Goal: Communication & Community: Answer question/provide support

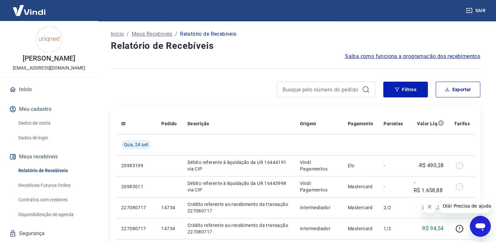
click at [479, 223] on icon "Abrir janela de mensagens" at bounding box center [480, 227] width 10 height 8
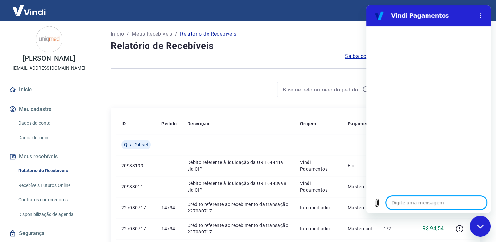
type textarea "O"
type textarea "x"
type textarea "Ol"
type textarea "x"
type textarea "Olá"
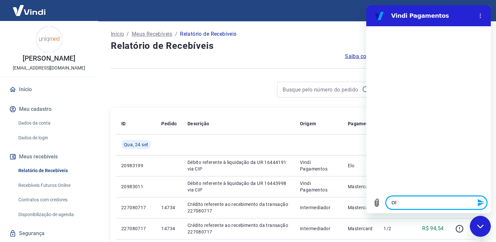
type textarea "x"
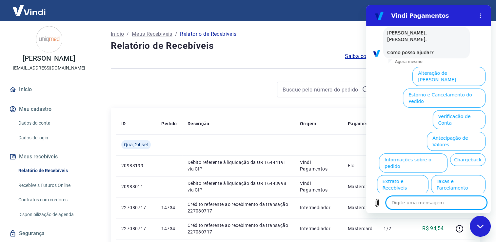
scroll to position [35, 0]
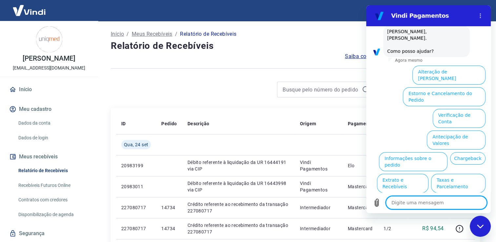
type textarea "F"
type textarea "x"
type textarea "Fa"
type textarea "x"
type textarea "Fal"
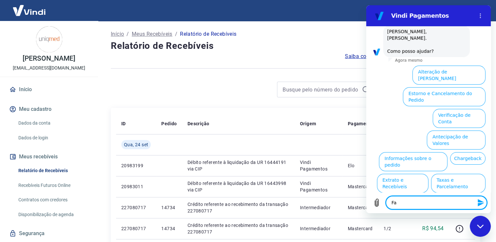
type textarea "x"
type textarea "Fala"
type textarea "x"
type textarea "Falar"
type textarea "x"
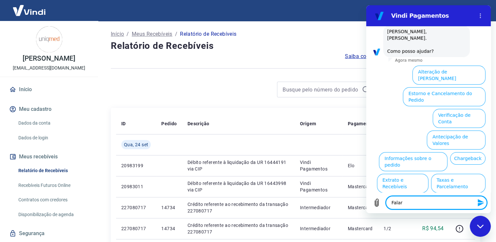
type textarea "Falar"
type textarea "x"
type textarea "Falar c"
type textarea "x"
type textarea "Falar co"
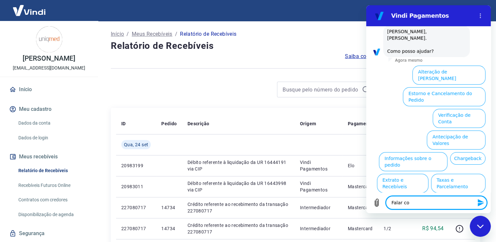
type textarea "x"
type textarea "Falar com"
type textarea "x"
type textarea "Falar com"
type textarea "x"
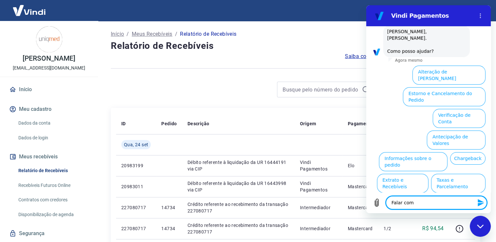
type textarea "Falar com a"
type textarea "x"
type textarea "Falar com at"
type textarea "x"
type textarea "Falar com ate"
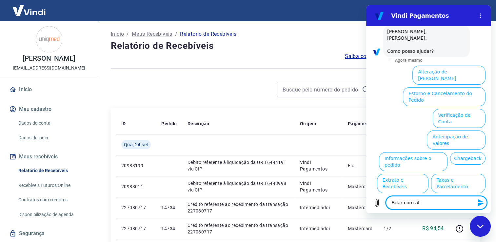
type textarea "x"
type textarea "Falar com [GEOGRAPHIC_DATA]"
type textarea "x"
type textarea "Falar com atend"
type textarea "x"
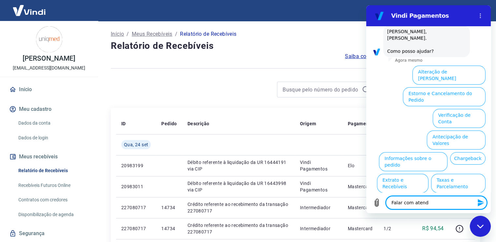
type textarea "Falar com atende"
type textarea "x"
type textarea "Falar com atenden"
type textarea "x"
type textarea "Falar com atendent"
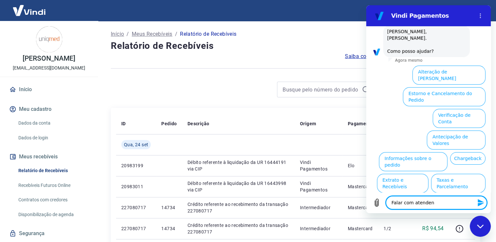
type textarea "x"
type textarea "Falar com atendente"
type textarea "x"
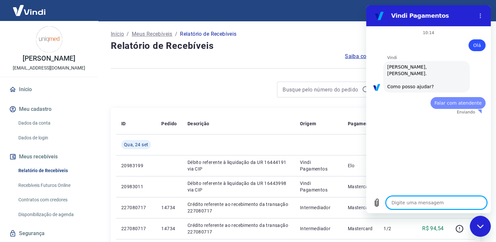
scroll to position [0, 0]
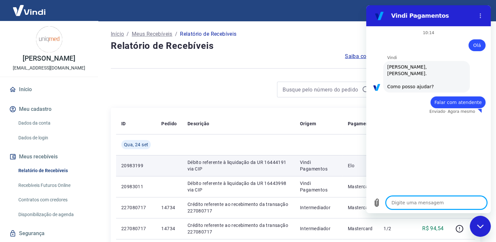
type textarea "x"
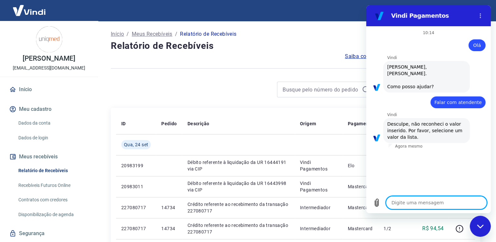
click at [404, 203] on textarea at bounding box center [436, 202] width 101 height 13
type textarea "A"
type textarea "x"
type textarea "At"
type textarea "x"
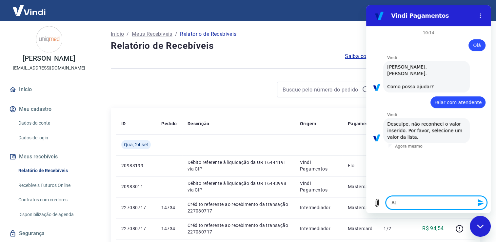
type textarea "Ate"
type textarea "x"
type textarea "Aten"
type textarea "x"
type textarea "Atend"
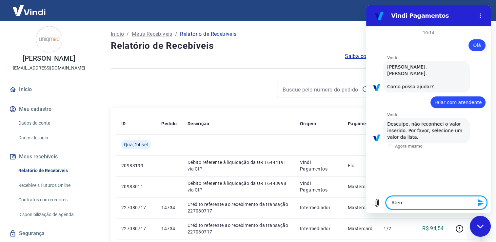
type textarea "x"
type textarea "Atende"
type textarea "x"
type textarea "Atenden"
type textarea "x"
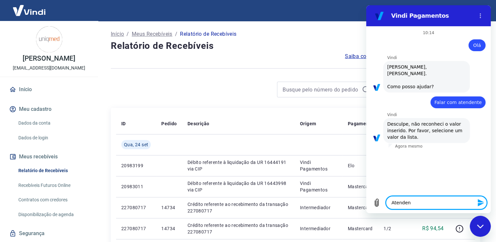
type textarea "Atendent"
type textarea "x"
type textarea "Atendente"
type textarea "x"
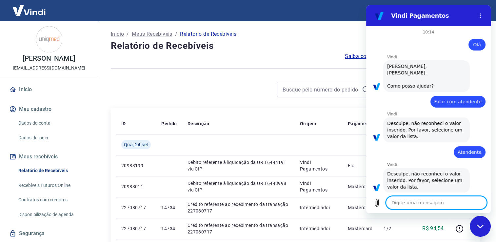
scroll to position [2, 0]
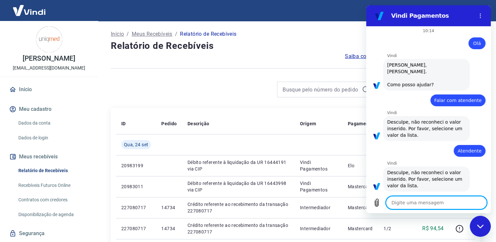
type textarea "A"
type textarea "x"
type textarea "At"
type textarea "x"
type textarea "Ate"
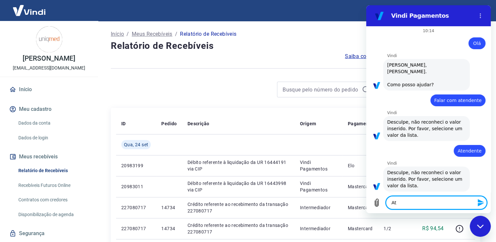
type textarea "x"
type textarea "Aten"
type textarea "x"
type textarea "Atend"
type textarea "x"
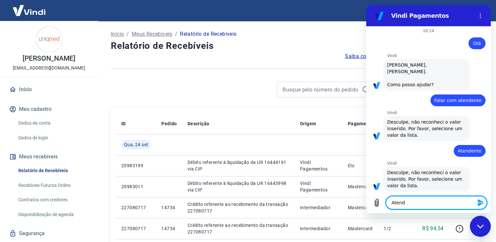
type textarea "Atendi"
type textarea "x"
type textarea "Atendim"
type textarea "x"
type textarea "Atendime"
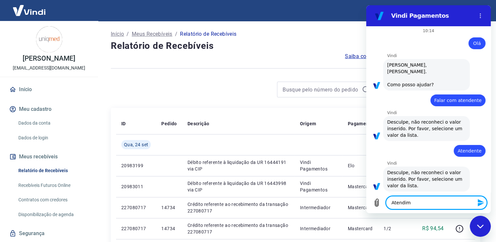
type textarea "x"
type textarea "Atendimen"
type textarea "x"
type textarea "Atendiment"
type textarea "x"
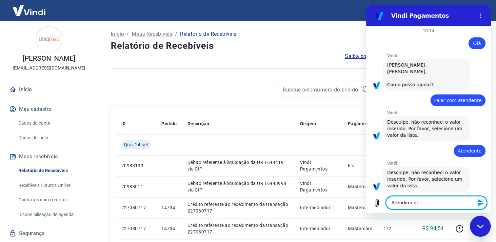
type textarea "Atendimento"
type textarea "x"
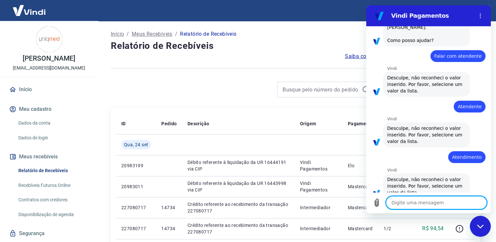
type textarea "x"
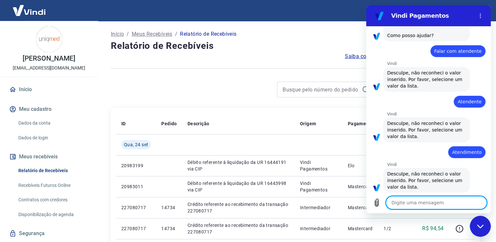
scroll to position [52, 0]
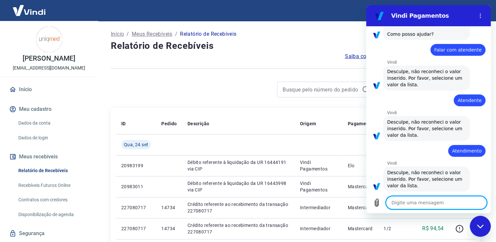
type textarea "C"
type textarea "x"
type textarea "Co"
type textarea "x"
type textarea "Con"
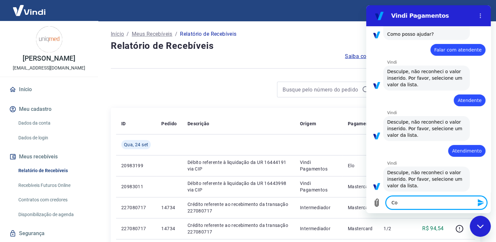
type textarea "x"
type textarea "Conv"
type textarea "x"
type textarea "Conve"
type textarea "x"
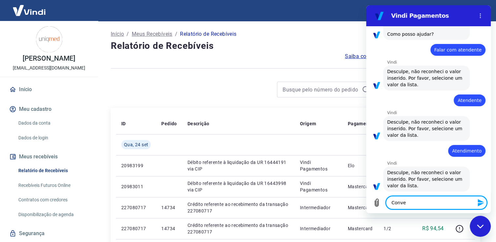
type textarea "Conver"
type textarea "x"
type textarea "Convers"
type textarea "x"
type textarea "Conversa"
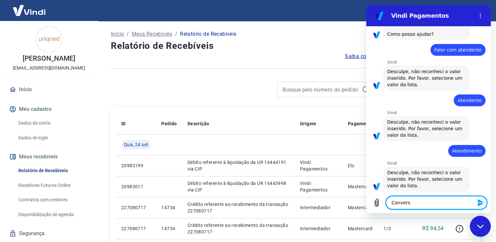
type textarea "x"
type textarea "Conversar"
type textarea "x"
type textarea "Conversar"
type textarea "x"
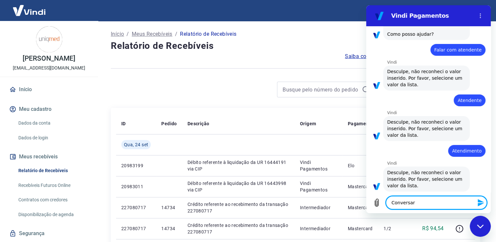
type textarea "Conversar c"
type textarea "x"
type textarea "Conversar co"
type textarea "x"
type textarea "Conversar com"
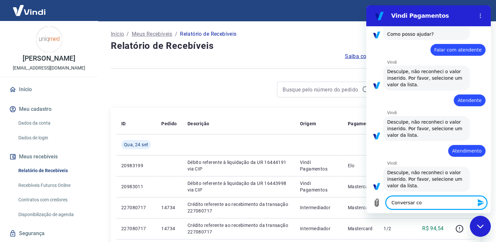
type textarea "x"
type textarea "Conversar com"
type textarea "x"
type textarea "Conversar com a"
type textarea "x"
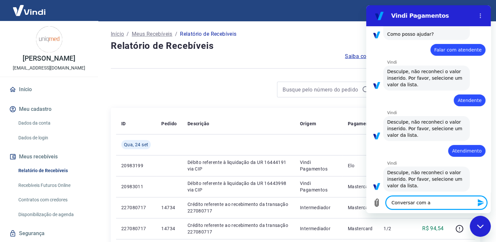
type textarea "Conversar com at"
type textarea "x"
type textarea "Conversar com ate"
type textarea "x"
type textarea "Conversar com aten"
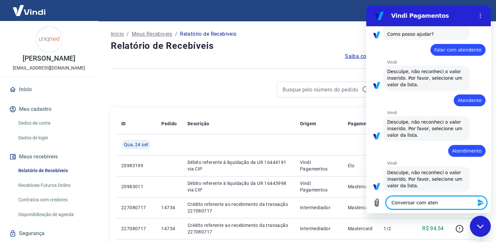
type textarea "x"
type textarea "Conversar com atend"
type textarea "x"
type textarea "Conversar com atende"
type textarea "x"
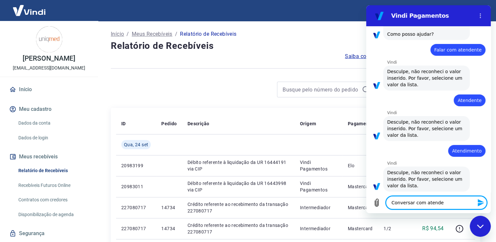
type textarea "Conversar com atenden"
type textarea "x"
type textarea "Conversar com atendent"
type textarea "x"
type textarea "Conversar com atendente"
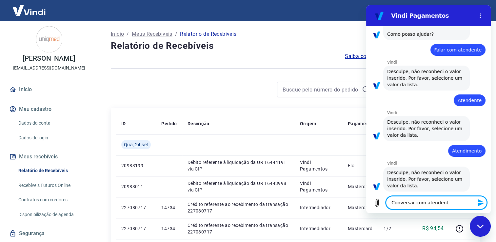
type textarea "x"
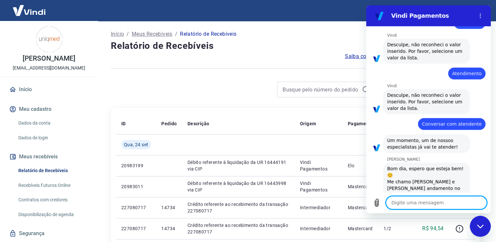
scroll to position [146, 0]
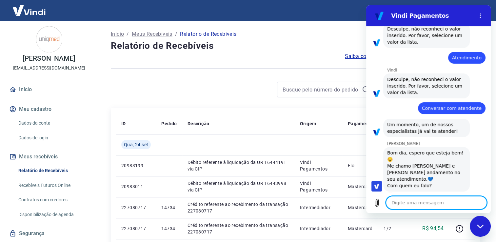
type textarea "x"
type textarea "B"
type textarea "x"
type textarea "Bo"
type textarea "x"
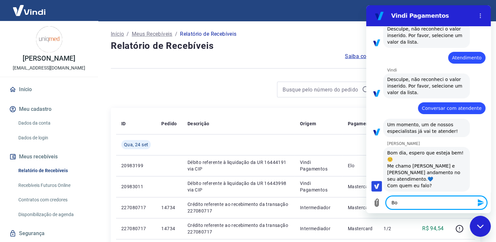
type textarea "Bom"
type textarea "x"
type textarea "Bom"
type textarea "x"
type textarea "Bom d"
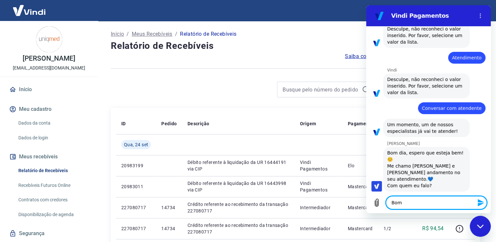
type textarea "x"
type textarea "Bom di"
type textarea "x"
type textarea "Bom dia"
type textarea "x"
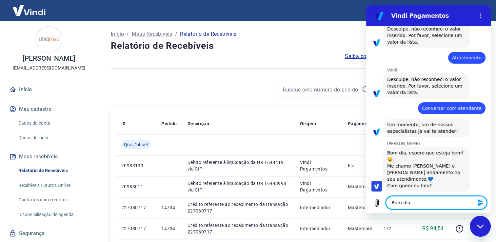
type textarea "Bom dia,"
type textarea "x"
type textarea "Bom dia,"
type textarea "x"
type textarea "Bom dia, G"
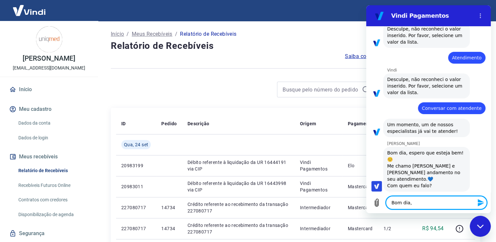
type textarea "x"
type textarea "Bom dia, Ga"
type textarea "x"
type textarea "Bom dia, Gab"
type textarea "x"
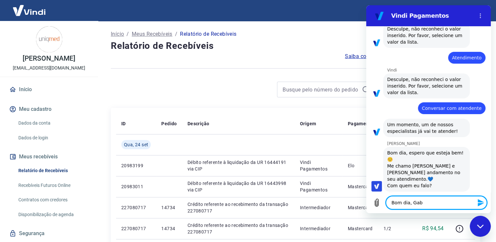
type textarea "Bom dia, Gabr"
type textarea "x"
type textarea "Bom dia, Gabri"
type textarea "x"
type textarea "Bom dia, Gabrie"
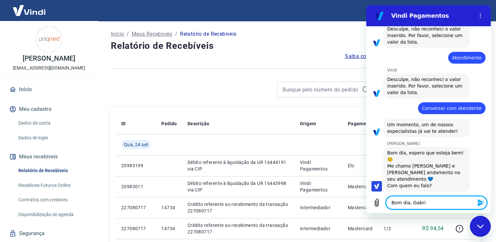
type textarea "x"
type textarea "Bom dia, [PERSON_NAME]"
type textarea "x"
type textarea "Bom dia, [PERSON_NAME]"
type textarea "x"
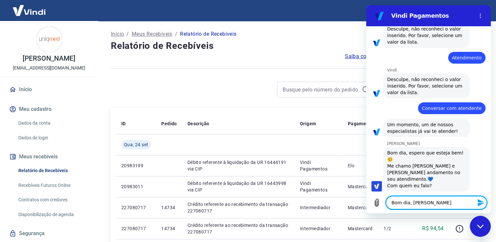
type textarea "Bom dia, [PERSON_NAME]"
type textarea "x"
type textarea "Bom dia, [PERSON_NAME]."
type textarea "x"
type textarea "Bom dia, [PERSON_NAME]."
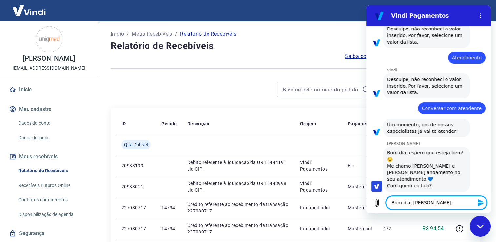
type textarea "x"
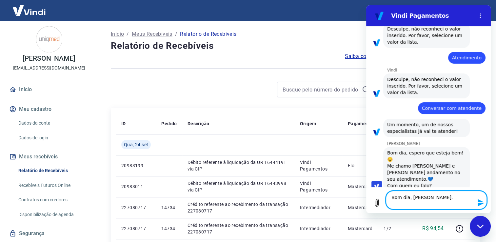
type textarea "Bom dia, [PERSON_NAME]."
type textarea "x"
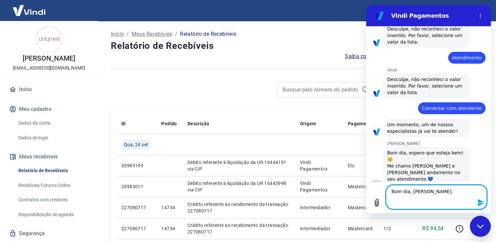
type textarea "Bom dia, [PERSON_NAME]. F"
type textarea "x"
type textarea "Bom dia, [PERSON_NAME]. Fa"
type textarea "x"
type textarea "Bom dia, [PERSON_NAME]. Fal"
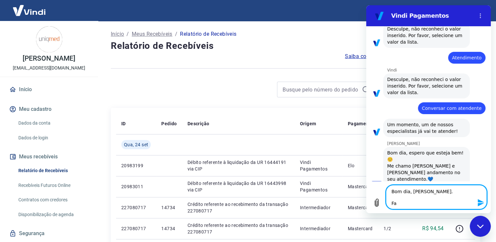
type textarea "x"
type textarea "Bom dia, [PERSON_NAME]. [GEOGRAPHIC_DATA]"
type textarea "x"
type textarea "Bom dia, [PERSON_NAME]. [GEOGRAPHIC_DATA]"
type textarea "x"
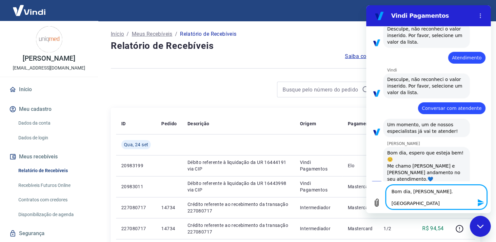
type textarea "Bom dia, [PERSON_NAME]. Fala c"
type textarea "x"
type textarea "Bom dia, [PERSON_NAME]. Fala co"
type textarea "x"
type textarea "Bom dia, [PERSON_NAME]. Fala com"
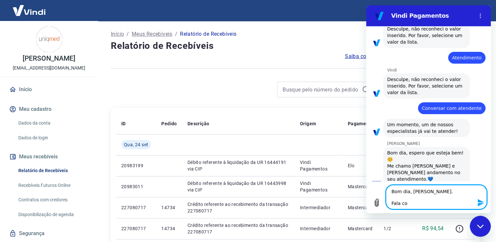
type textarea "x"
type textarea "Bom dia, [PERSON_NAME]. Fala com"
type textarea "x"
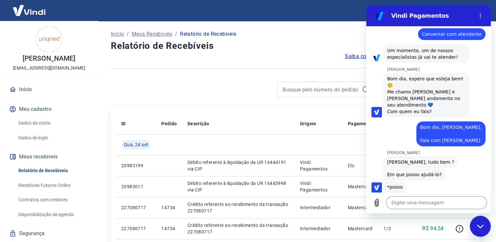
scroll to position [221, 0]
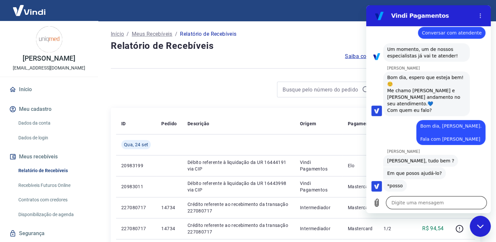
click at [415, 202] on textarea at bounding box center [436, 202] width 101 height 13
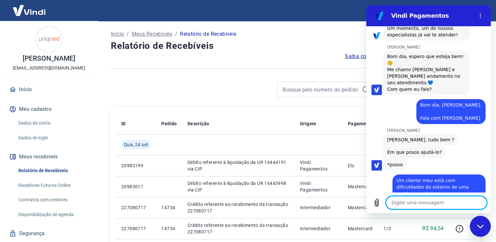
scroll to position [243, 0]
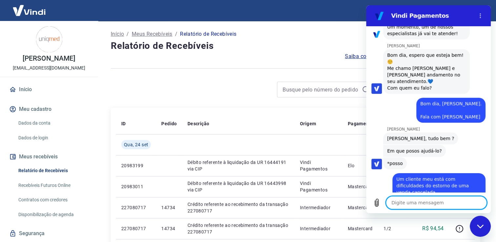
paste textarea "pedido 14918"
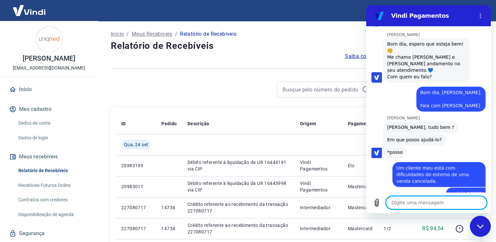
scroll to position [256, 0]
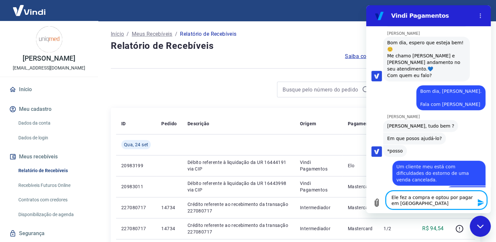
click at [429, 197] on textarea "Ele fez a compra e optou por pagar em [GEOGRAPHIC_DATA]" at bounding box center [436, 200] width 101 height 18
click at [454, 205] on textarea "Ele fez a compra e inicialmente optou por pagar em [GEOGRAPHIC_DATA]" at bounding box center [436, 200] width 101 height 18
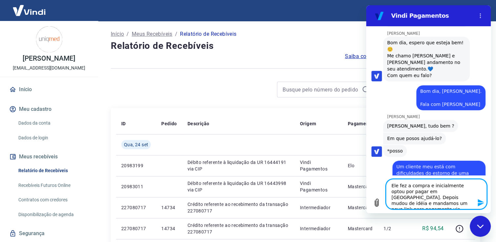
drag, startPoint x: 394, startPoint y: 201, endPoint x: 405, endPoint y: 204, distance: 11.1
click at [406, 205] on textarea "Ele fez a compra e inicialmente optou por pagar em [GEOGRAPHIC_DATA]. Depois mu…" at bounding box center [436, 194] width 101 height 30
click at [438, 205] on textarea "Ele fez a compra e inicialmente optou por pagar em [GEOGRAPHIC_DATA]. Depois mu…" at bounding box center [436, 194] width 101 height 30
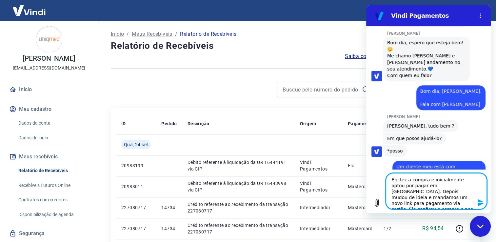
scroll to position [3, 0]
click at [457, 195] on textarea "Ele fez a compra e inicialmente optou por pagar em [GEOGRAPHIC_DATA]. Depois mu…" at bounding box center [436, 191] width 101 height 36
click at [473, 206] on textarea "Ele fez a compra e inicialmente optou por pagar em [GEOGRAPHIC_DATA]. Depois mu…" at bounding box center [436, 191] width 101 height 36
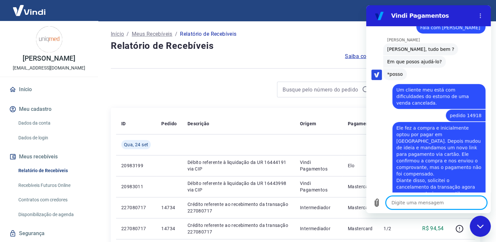
scroll to position [334, 0]
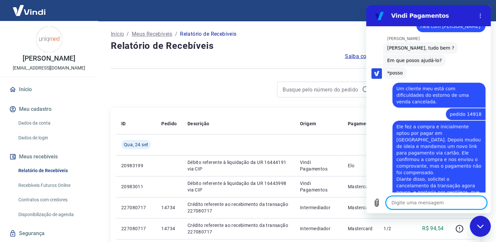
click at [433, 202] on textarea at bounding box center [436, 202] width 101 height 13
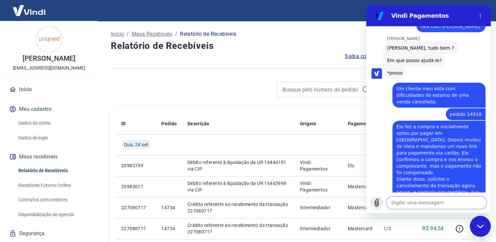
click at [377, 202] on icon "Carregar arquivo" at bounding box center [377, 203] width 4 height 8
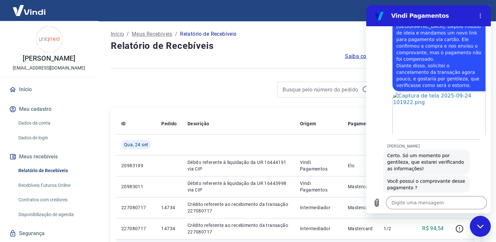
scroll to position [448, 0]
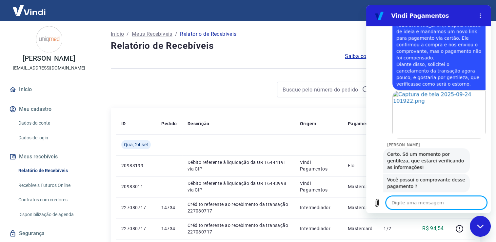
click at [413, 201] on textarea at bounding box center [436, 202] width 101 height 13
click at [418, 203] on textarea at bounding box center [436, 202] width 101 height 13
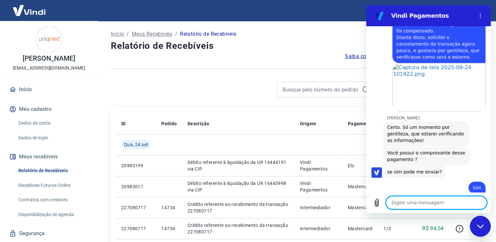
scroll to position [477, 0]
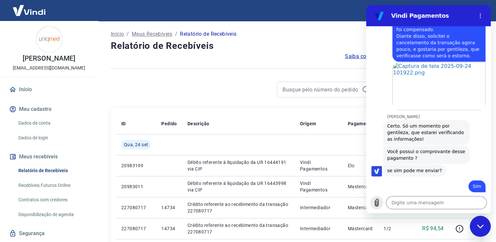
click at [375, 203] on icon "Carregar arquivo" at bounding box center [377, 203] width 4 height 8
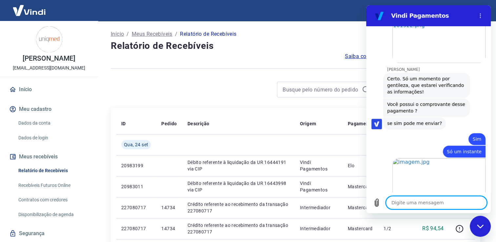
scroll to position [525, 0]
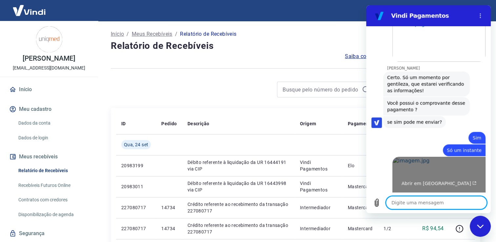
click at [416, 157] on link "Abrir em [GEOGRAPHIC_DATA]" at bounding box center [438, 181] width 93 height 48
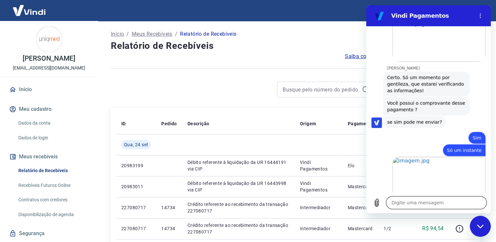
click at [430, 201] on textarea at bounding box center [436, 202] width 101 height 13
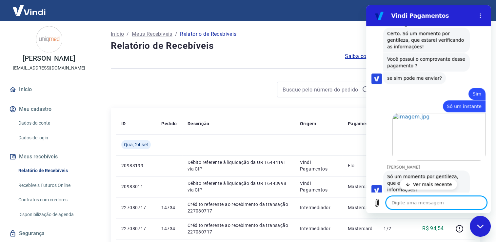
scroll to position [682, 0]
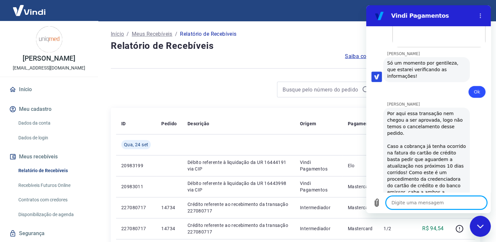
click at [422, 205] on textarea at bounding box center [436, 202] width 101 height 13
click at [428, 203] on textarea at bounding box center [436, 202] width 101 height 13
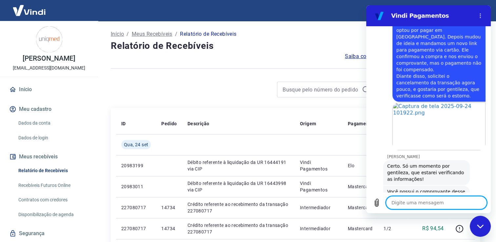
scroll to position [436, 0]
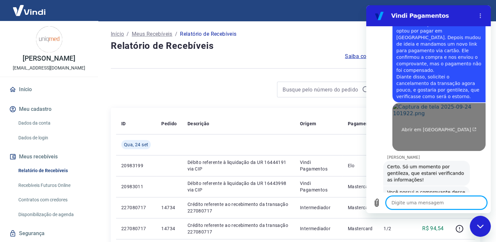
click at [419, 127] on span "Abrir em [GEOGRAPHIC_DATA]" at bounding box center [438, 129] width 75 height 5
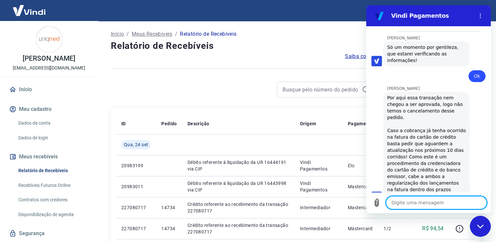
scroll to position [726, 0]
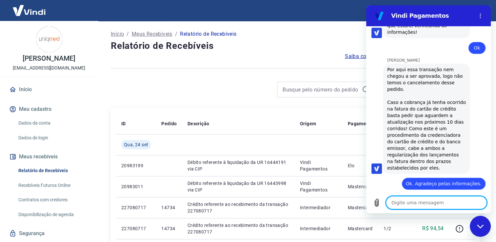
click at [399, 203] on textarea at bounding box center [436, 202] width 101 height 13
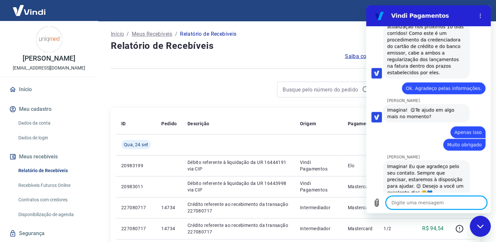
scroll to position [859, 0]
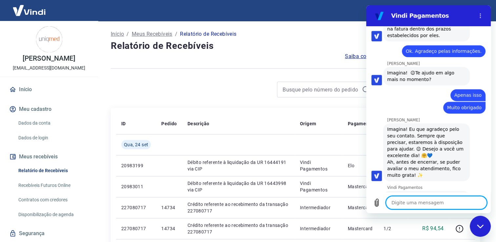
click at [433, 218] on button "Boa 👍" at bounding box center [440, 227] width 27 height 19
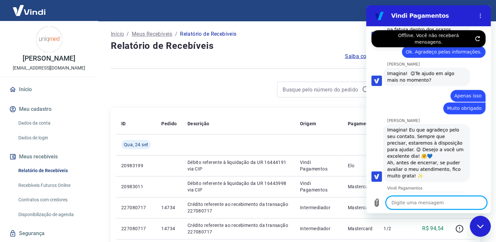
scroll to position [859, 0]
